Goal: Transaction & Acquisition: Purchase product/service

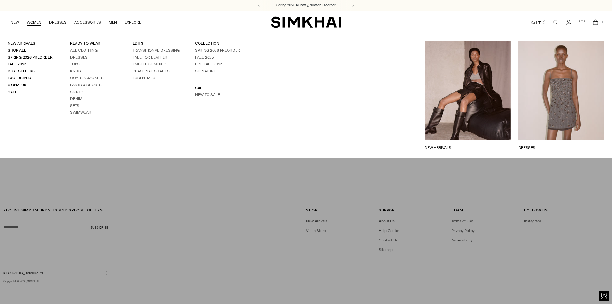
click at [74, 65] on link "Tops" at bounding box center [75, 64] width 10 height 4
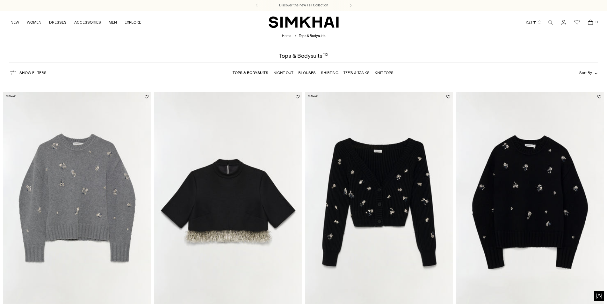
click at [259, 71] on link "Tops & Bodysuits" at bounding box center [251, 72] width 36 height 4
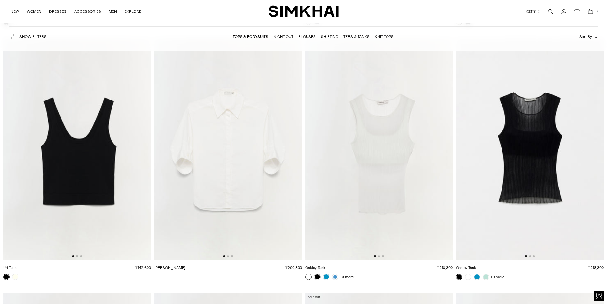
scroll to position [5637, 0]
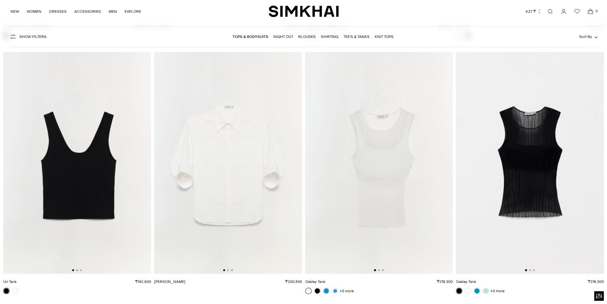
click at [517, 173] on img at bounding box center [530, 163] width 148 height 222
